Goal: Book appointment/travel/reservation

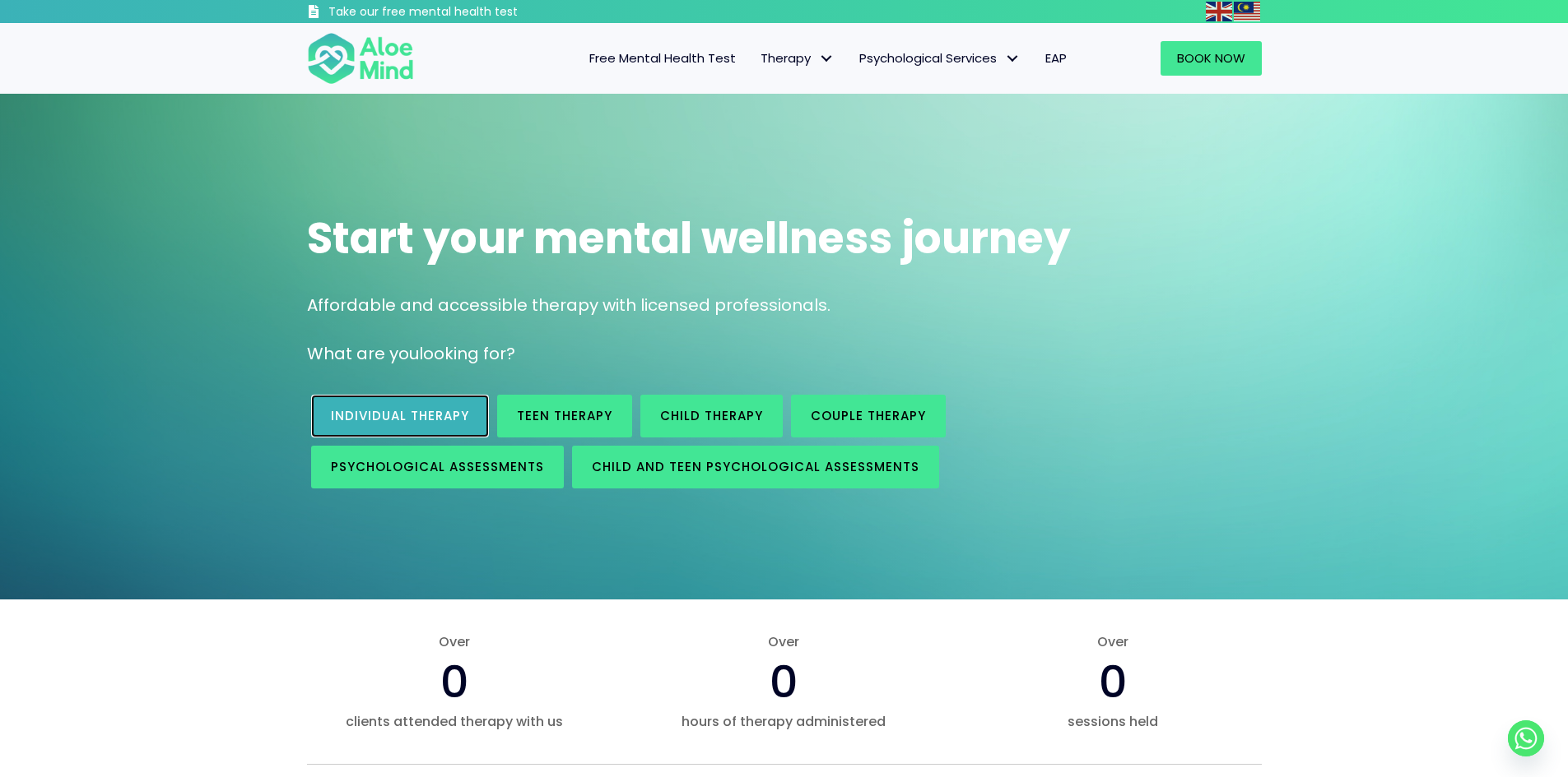
click at [414, 412] on span "Individual therapy" at bounding box center [400, 415] width 139 height 17
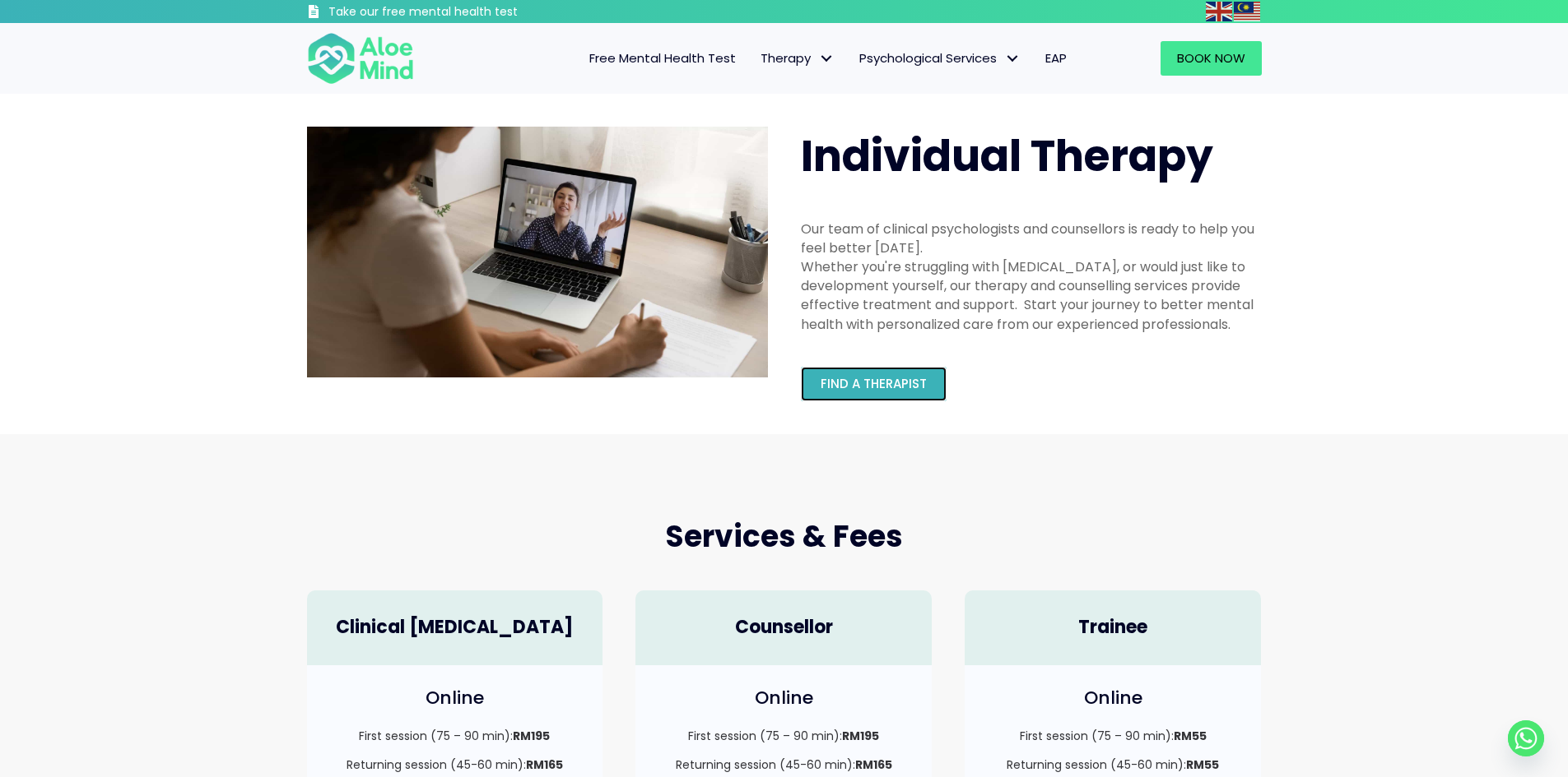
click at [872, 377] on span "Find a therapist" at bounding box center [873, 384] width 106 height 17
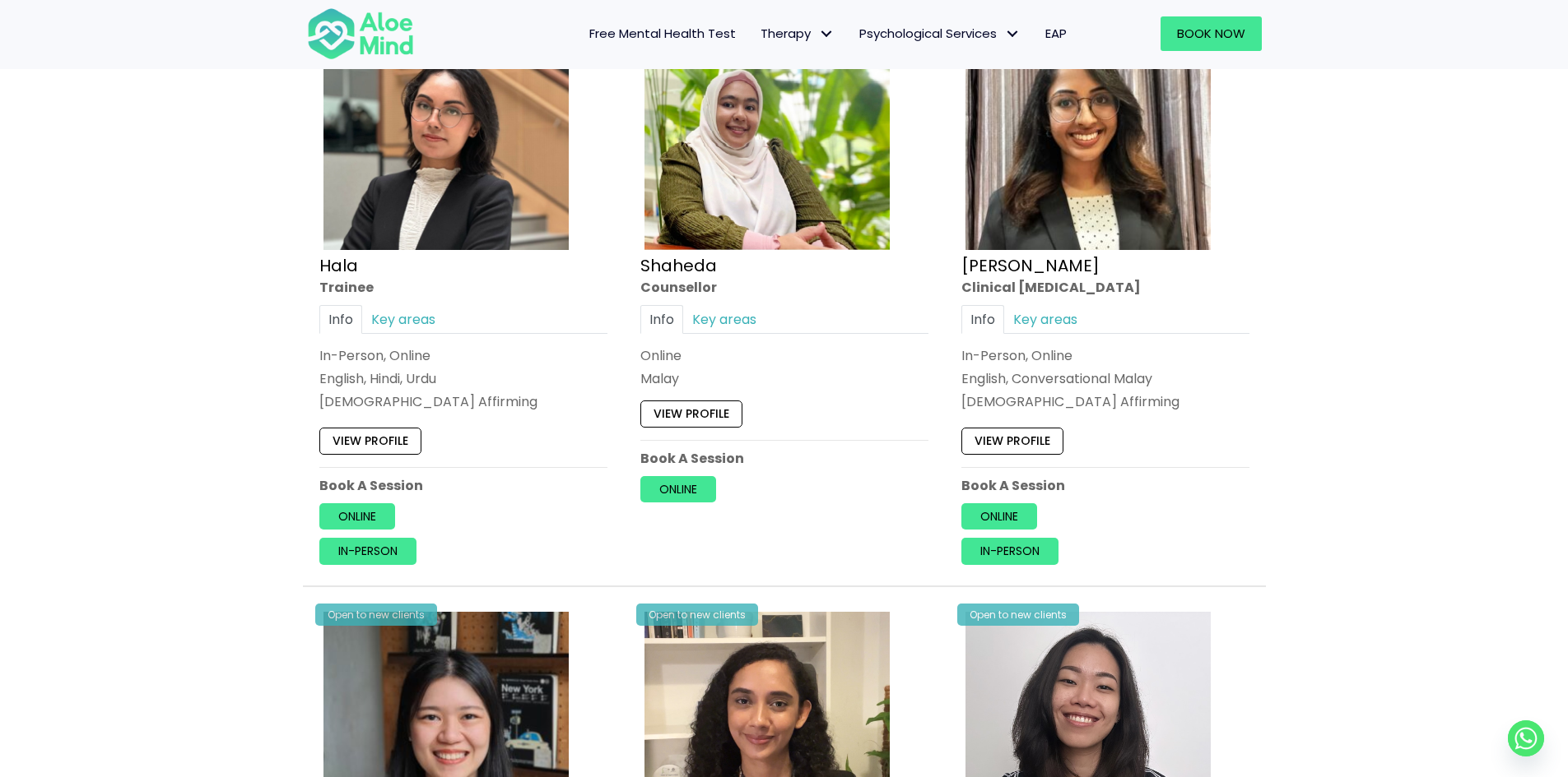
scroll to position [1481, 0]
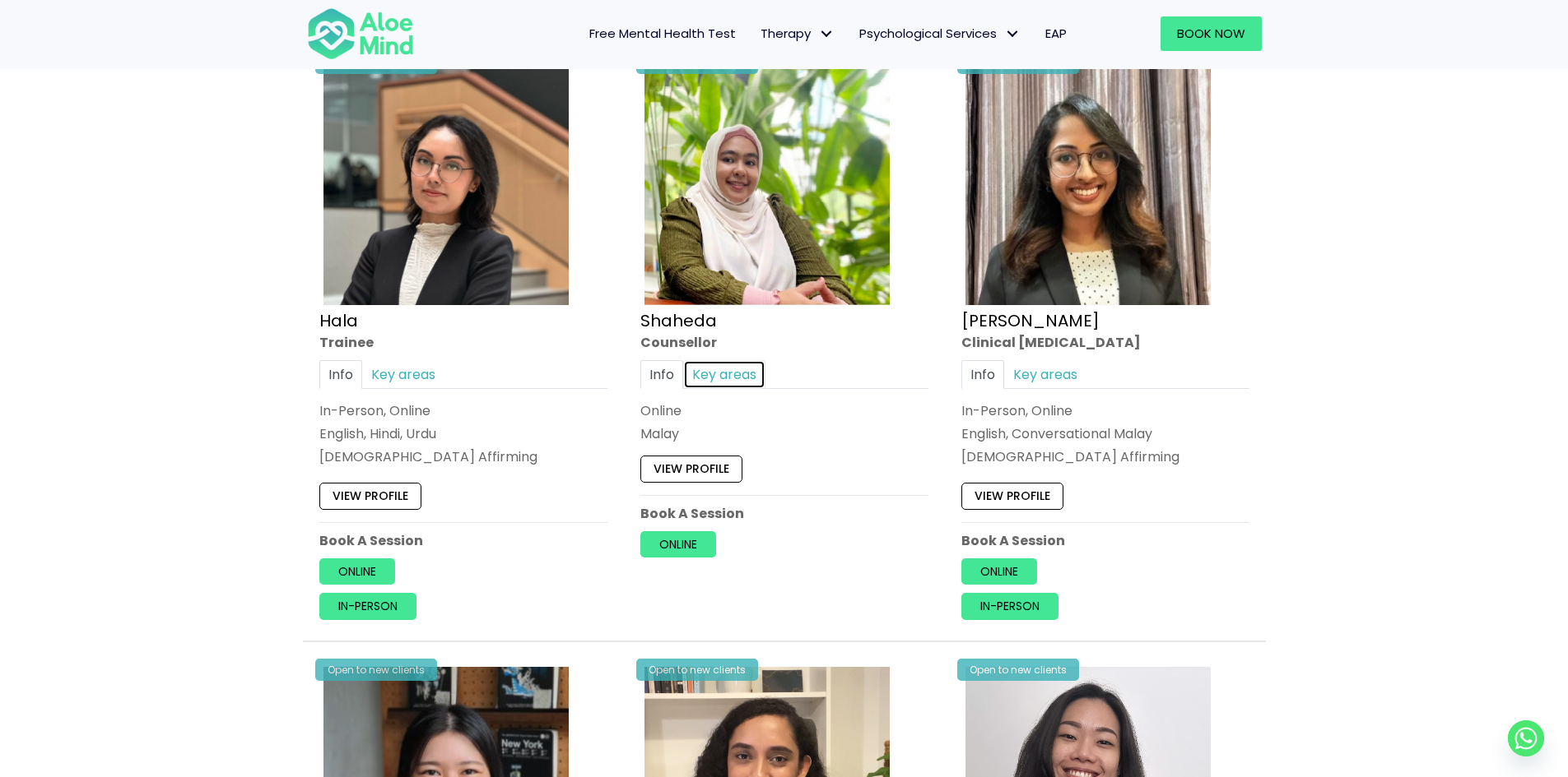
click at [735, 374] on link "Key areas" at bounding box center [724, 375] width 83 height 29
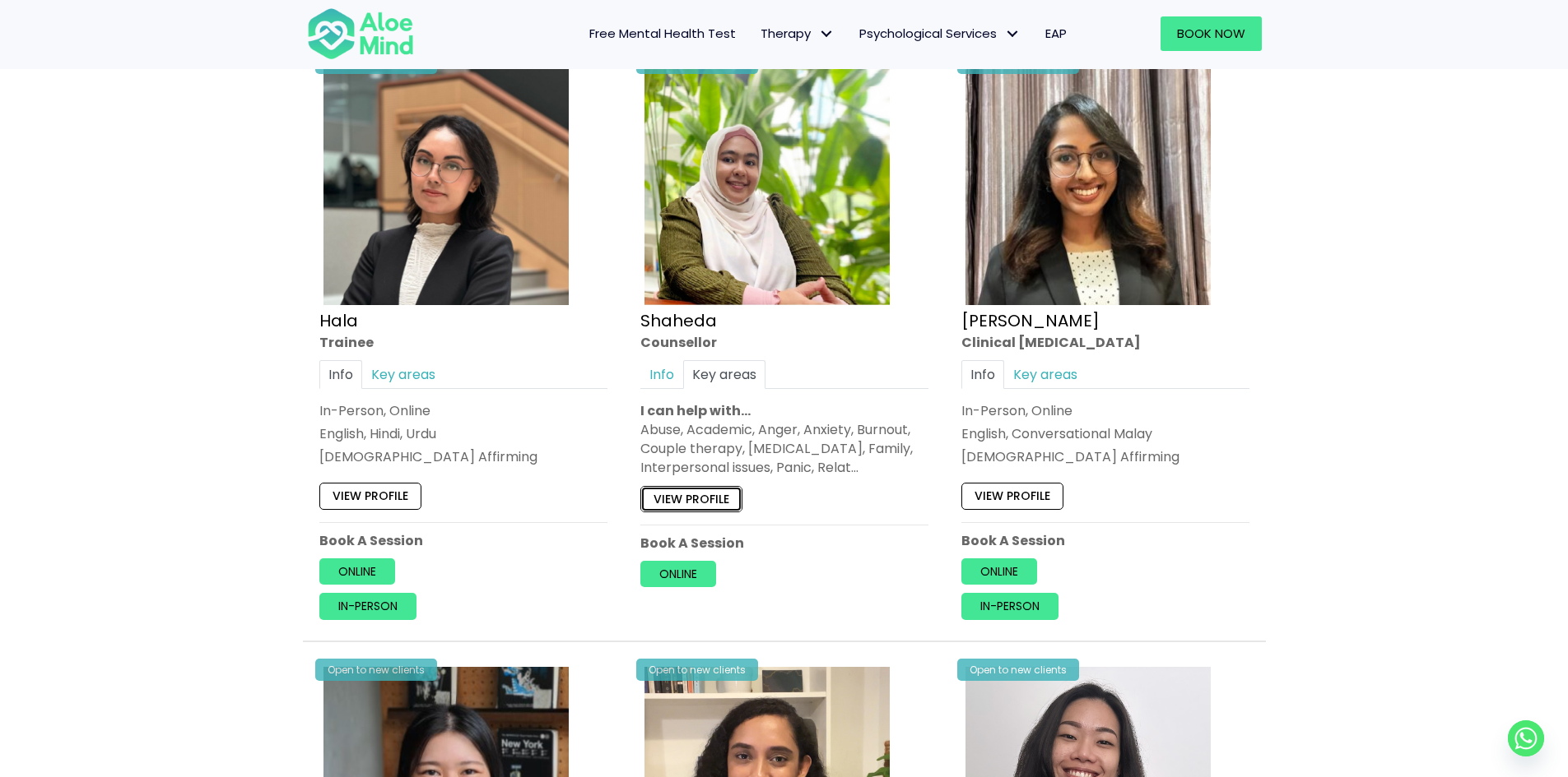
click at [703, 498] on link "View profile" at bounding box center [692, 499] width 102 height 26
